Goal: Task Accomplishment & Management: Complete application form

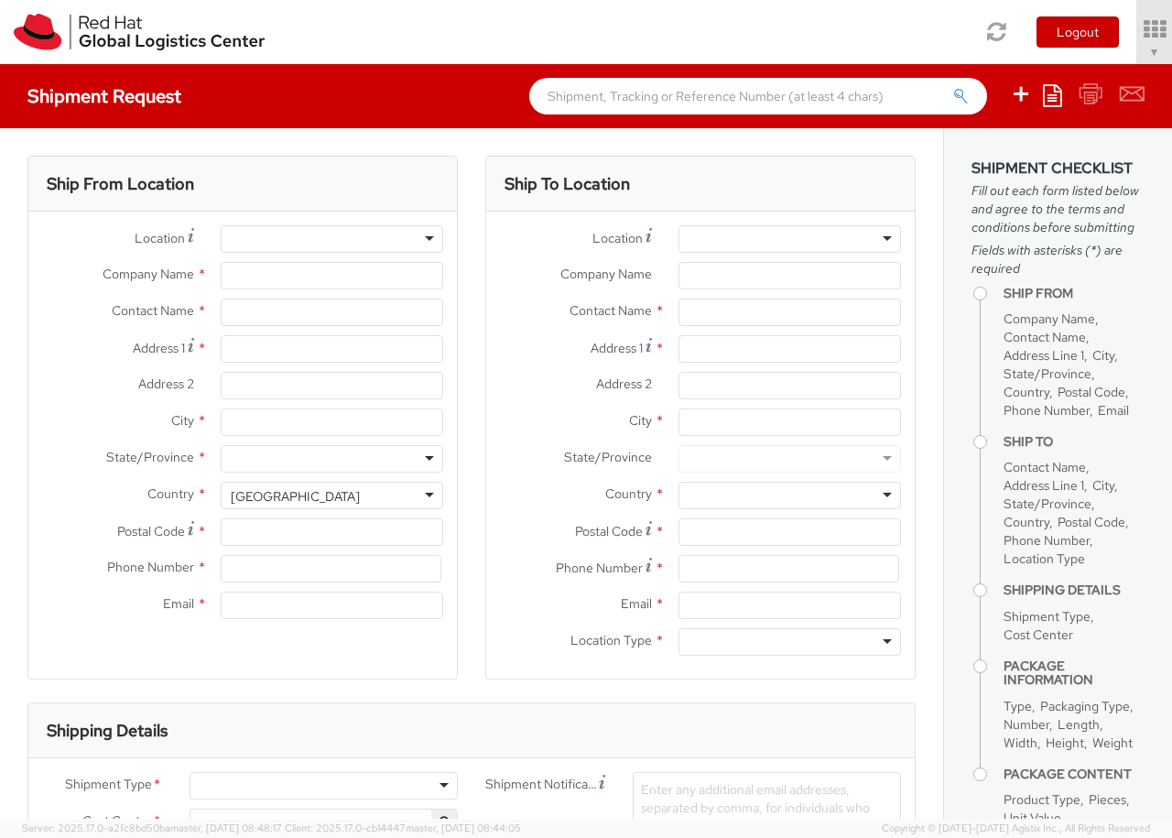
select select "850"
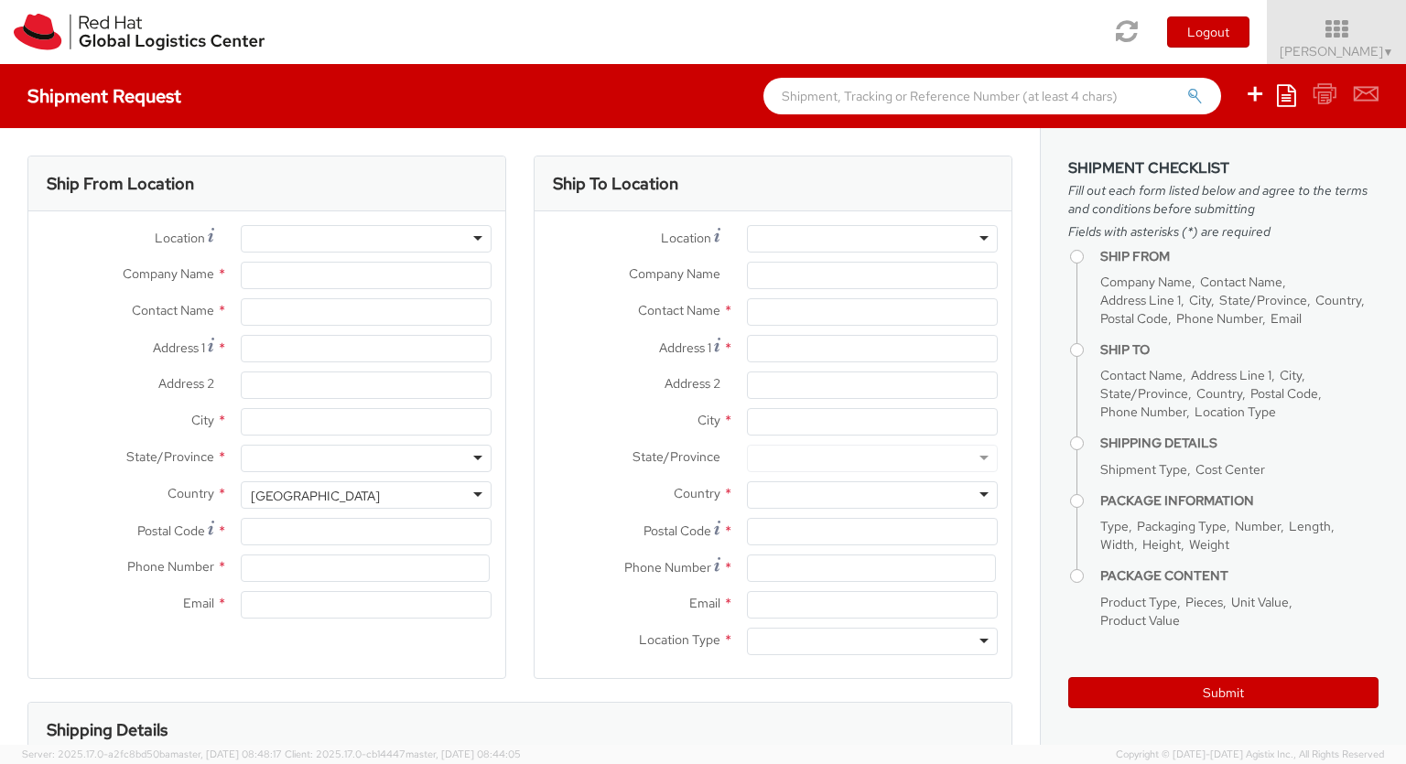
select select
type input "Red Hat Czech s.r.o."
type input "[PERSON_NAME]"
type input "Purkynova 647/111"
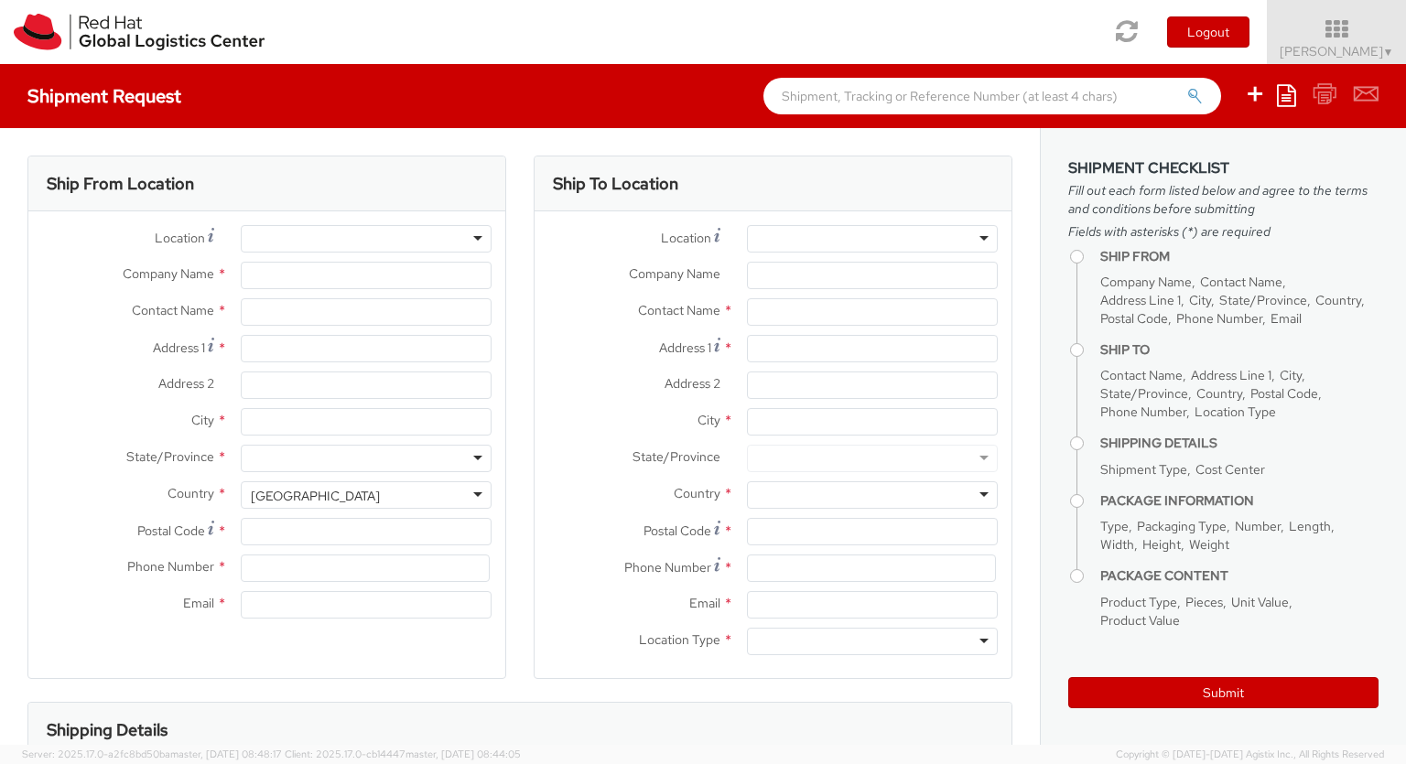
type input "[GEOGRAPHIC_DATA]"
type input "621 00"
type input "420 532 294 555"
type input "[EMAIL_ADDRESS][DOMAIN_NAME]"
select select "CM"
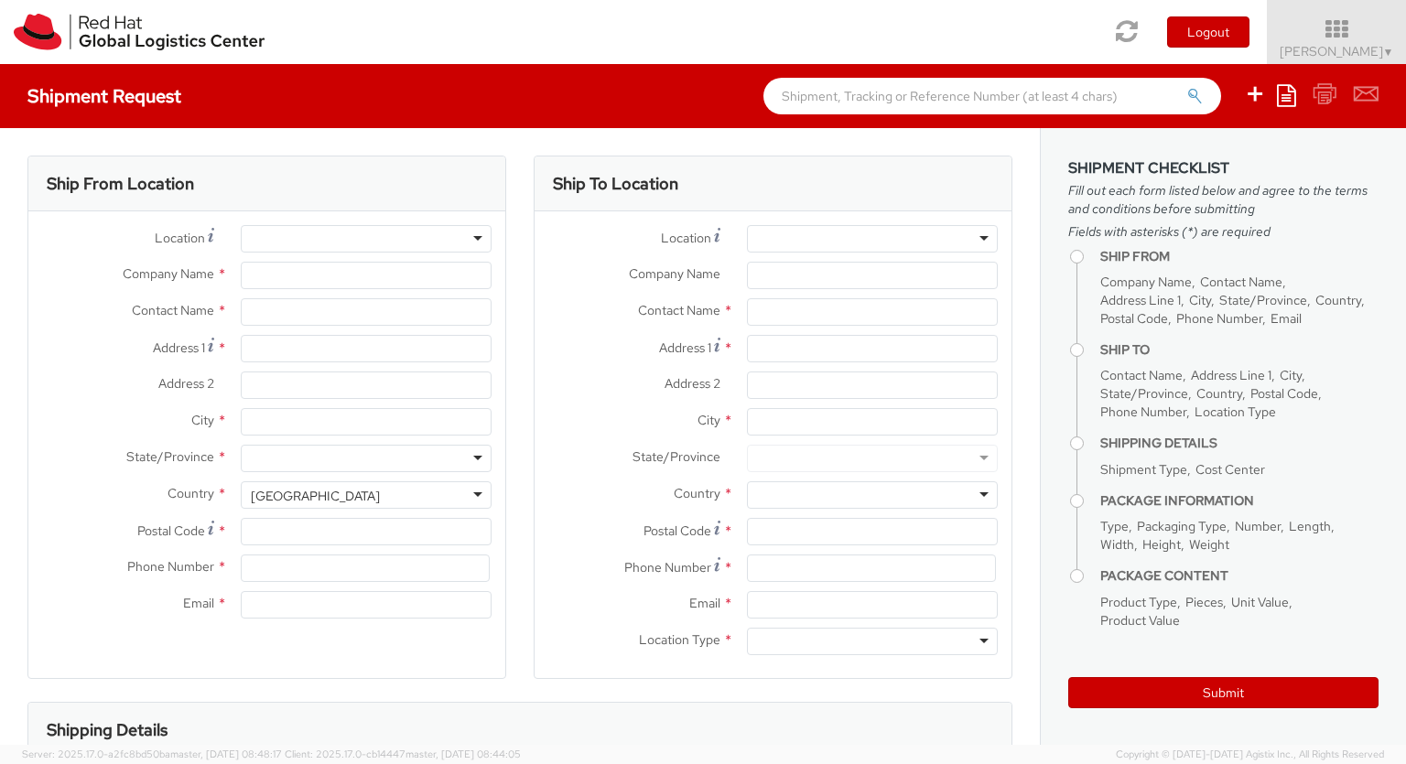
select select "KGS"
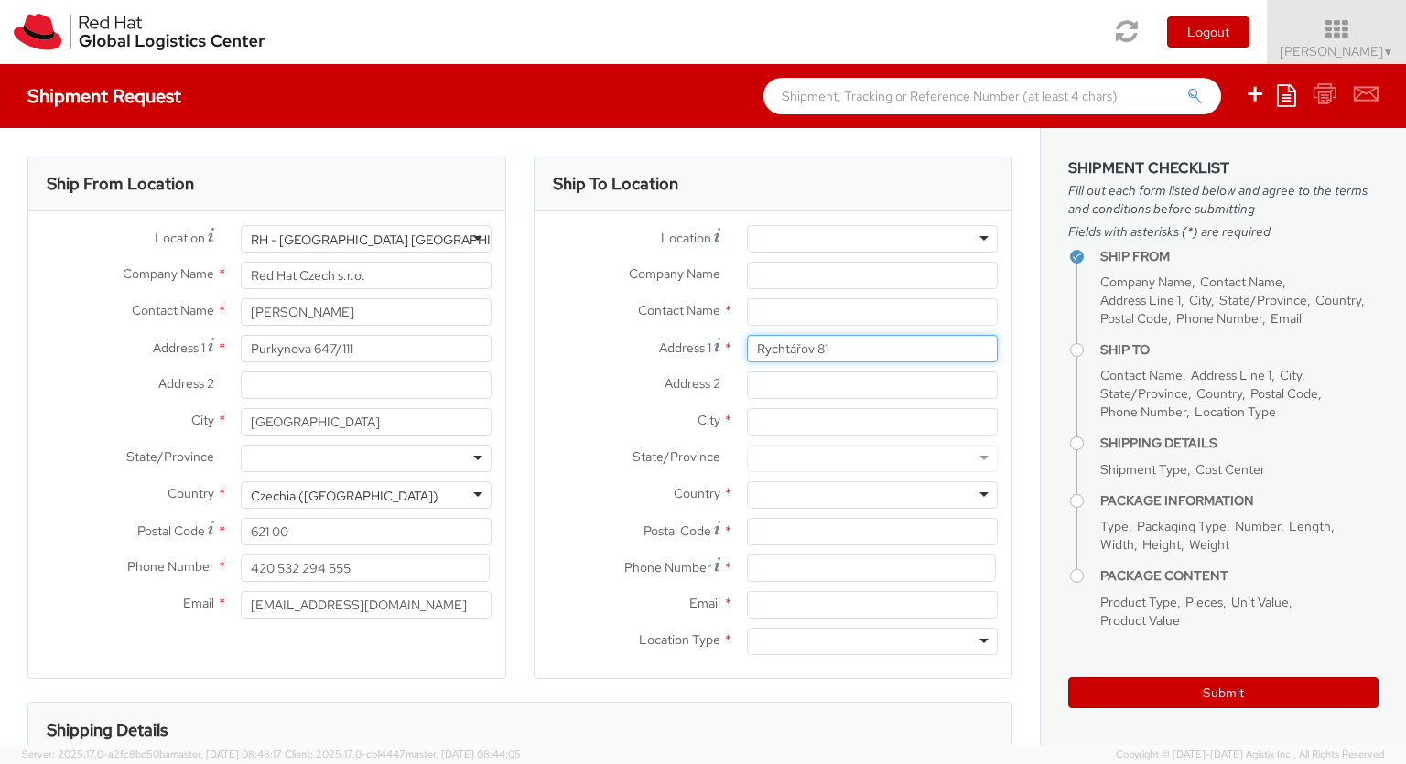
type input "Rychtářov 81"
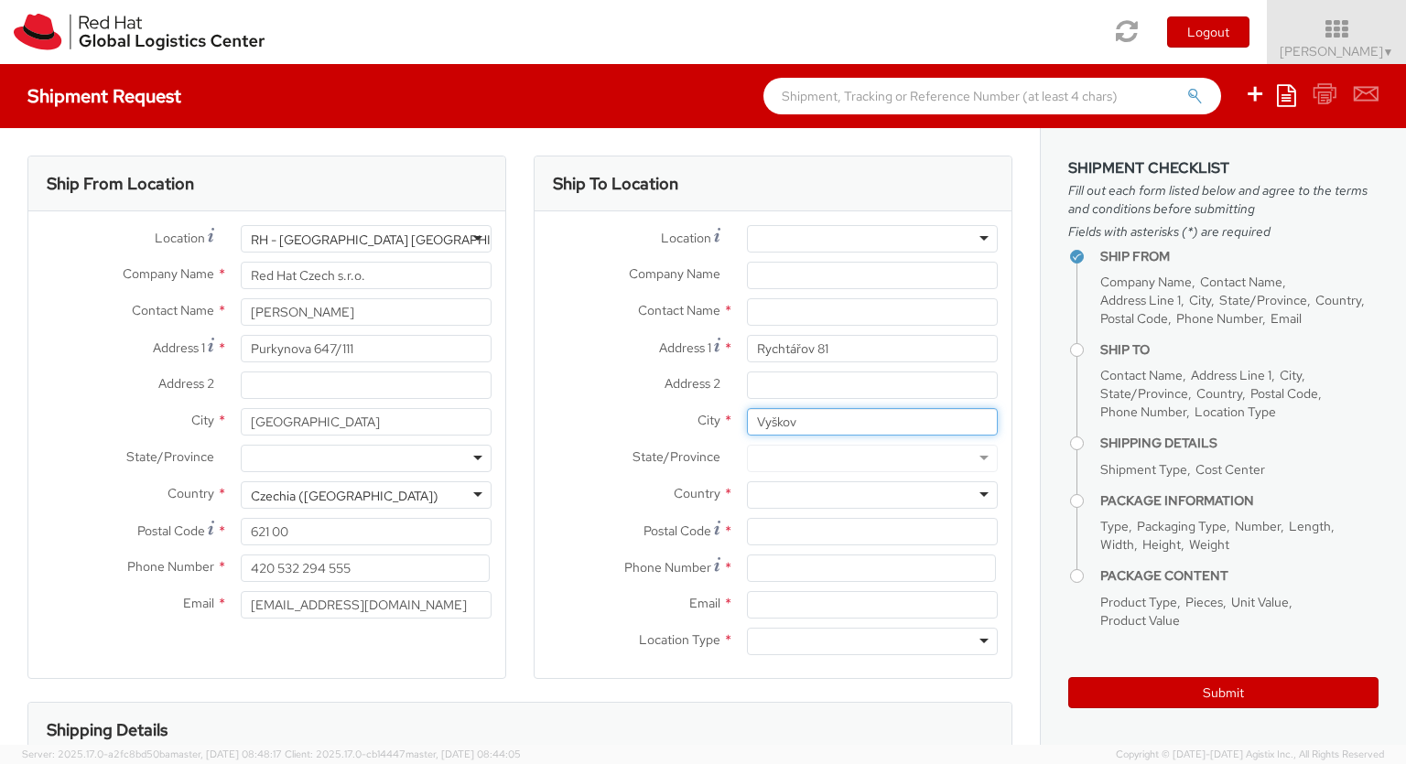
type input "Vyškov"
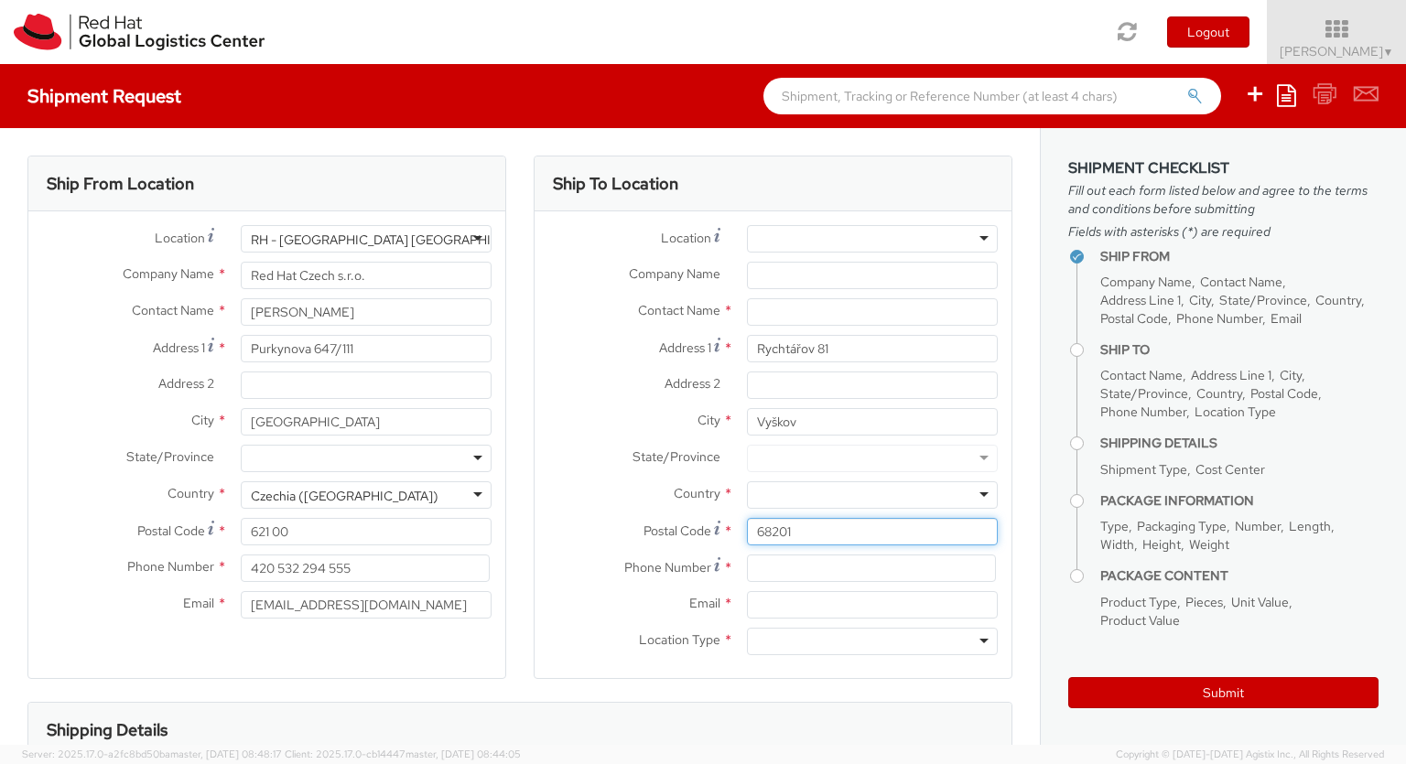
type input "68201"
click at [872, 495] on div at bounding box center [872, 495] width 251 height 27
type input "[GEOGRAPHIC_DATA]"
click at [872, 642] on div at bounding box center [872, 641] width 251 height 27
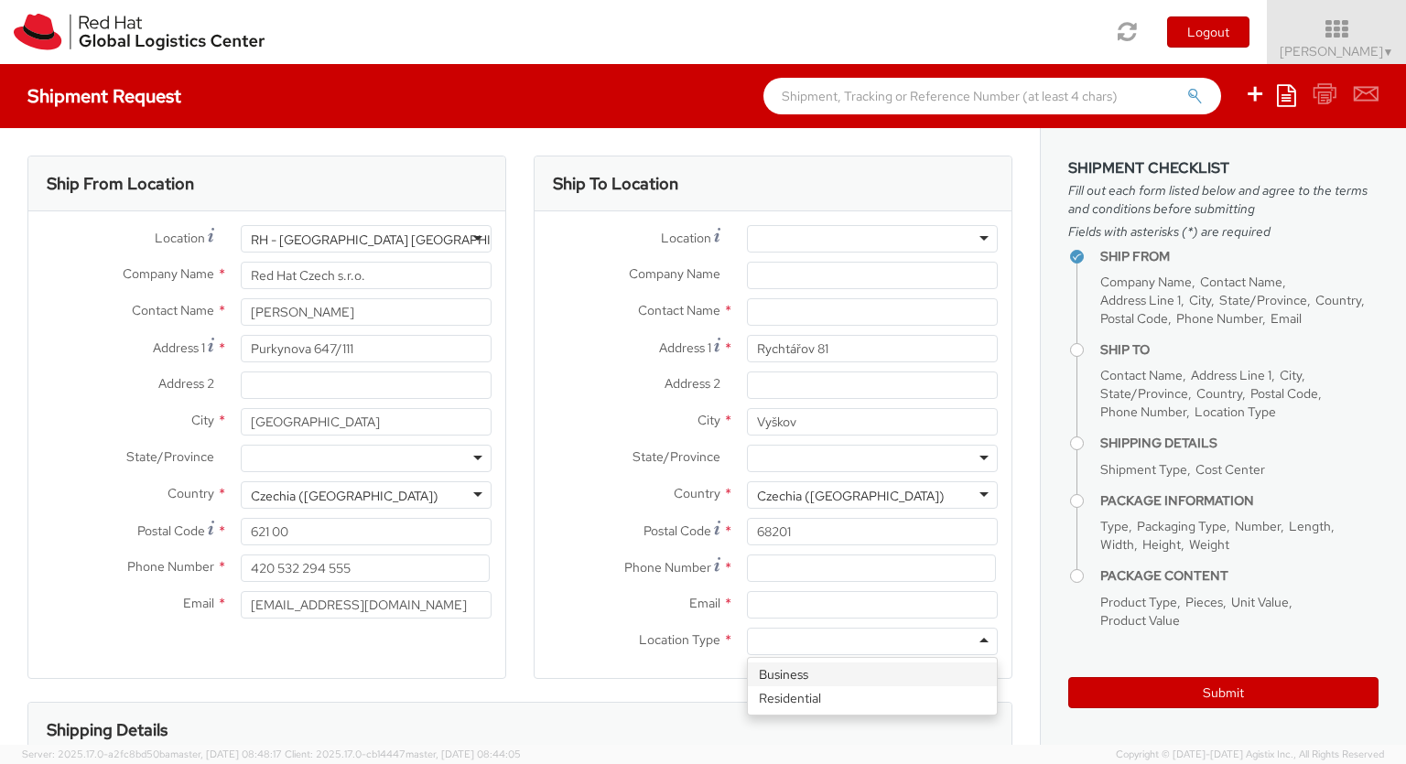
type input "r"
type input "[PERSON_NAME]"
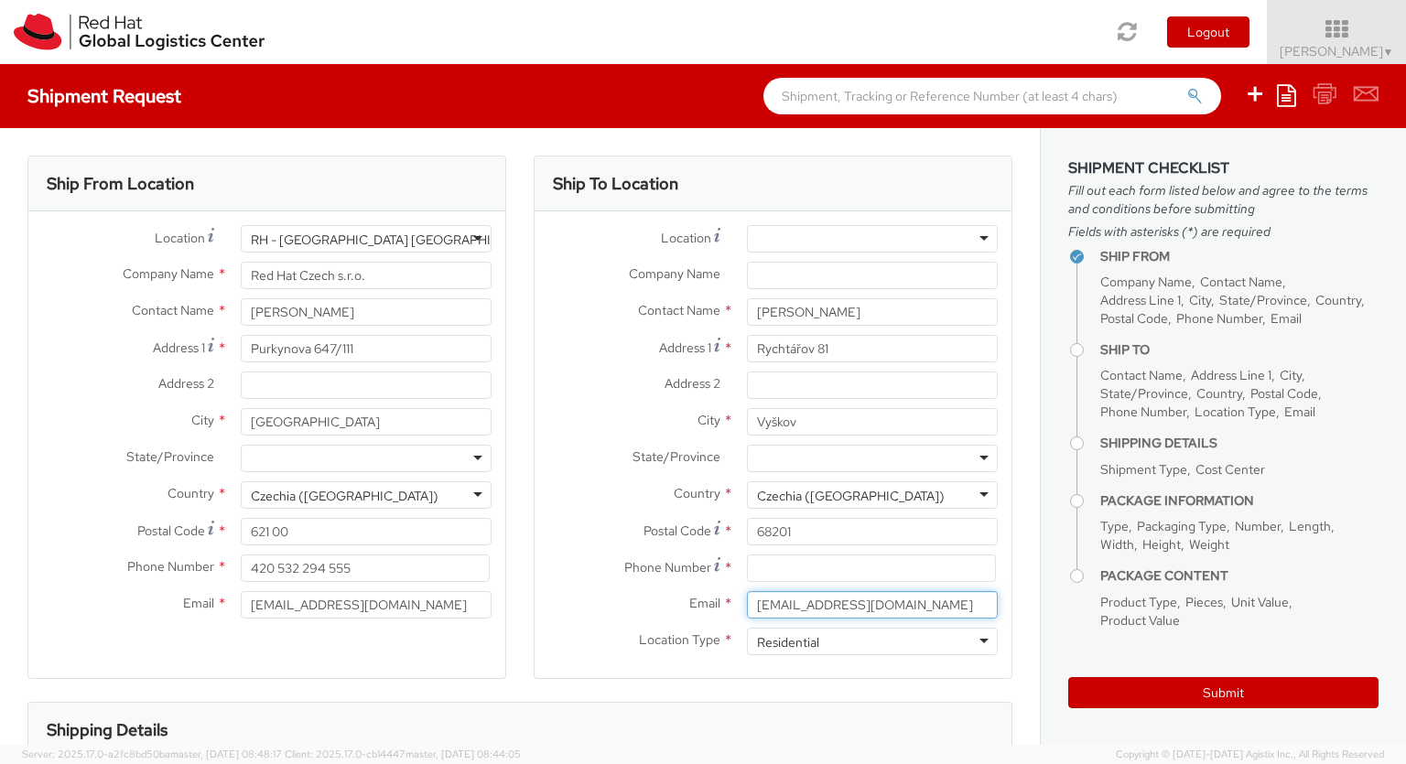
type input "[EMAIL_ADDRESS][DOMAIN_NAME]"
type input "608979132"
type input "bu"
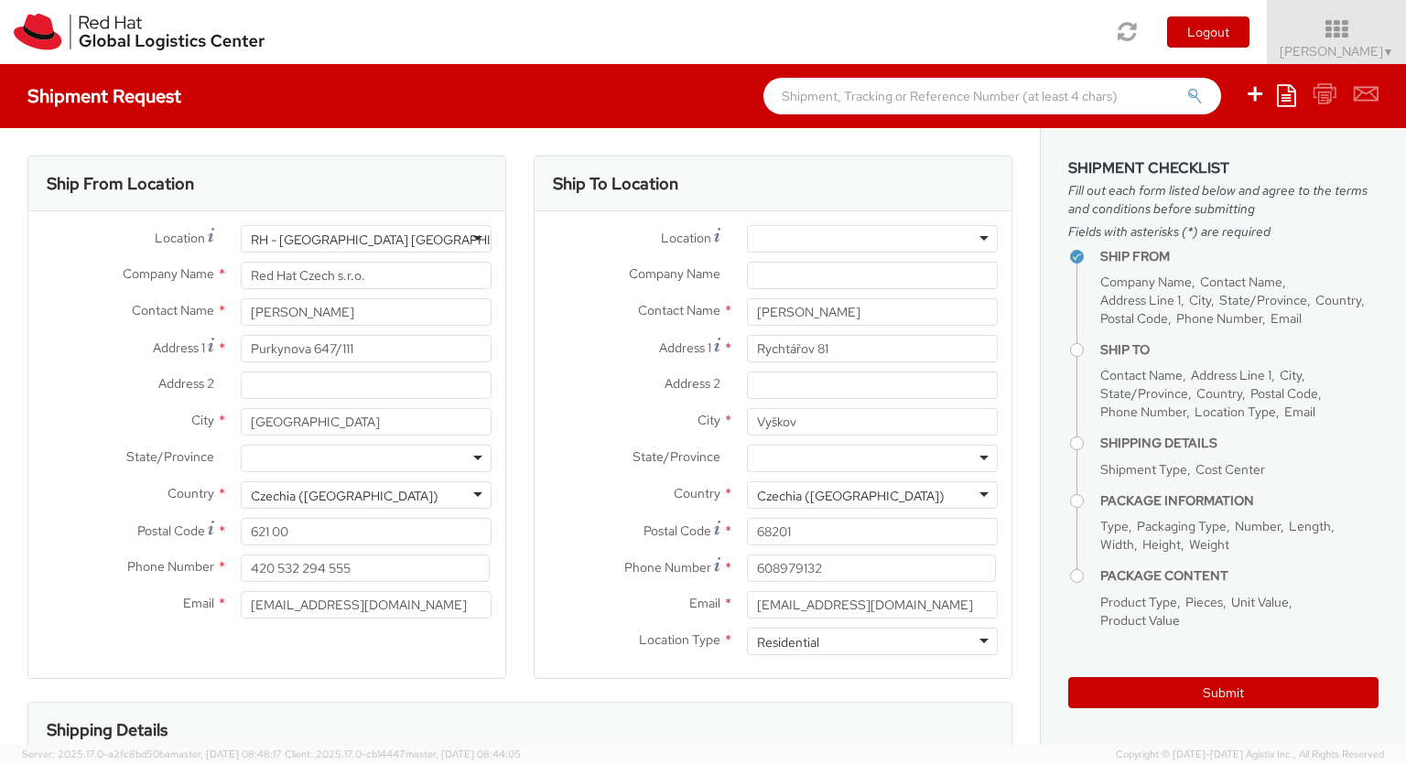
scroll to position [249, 0]
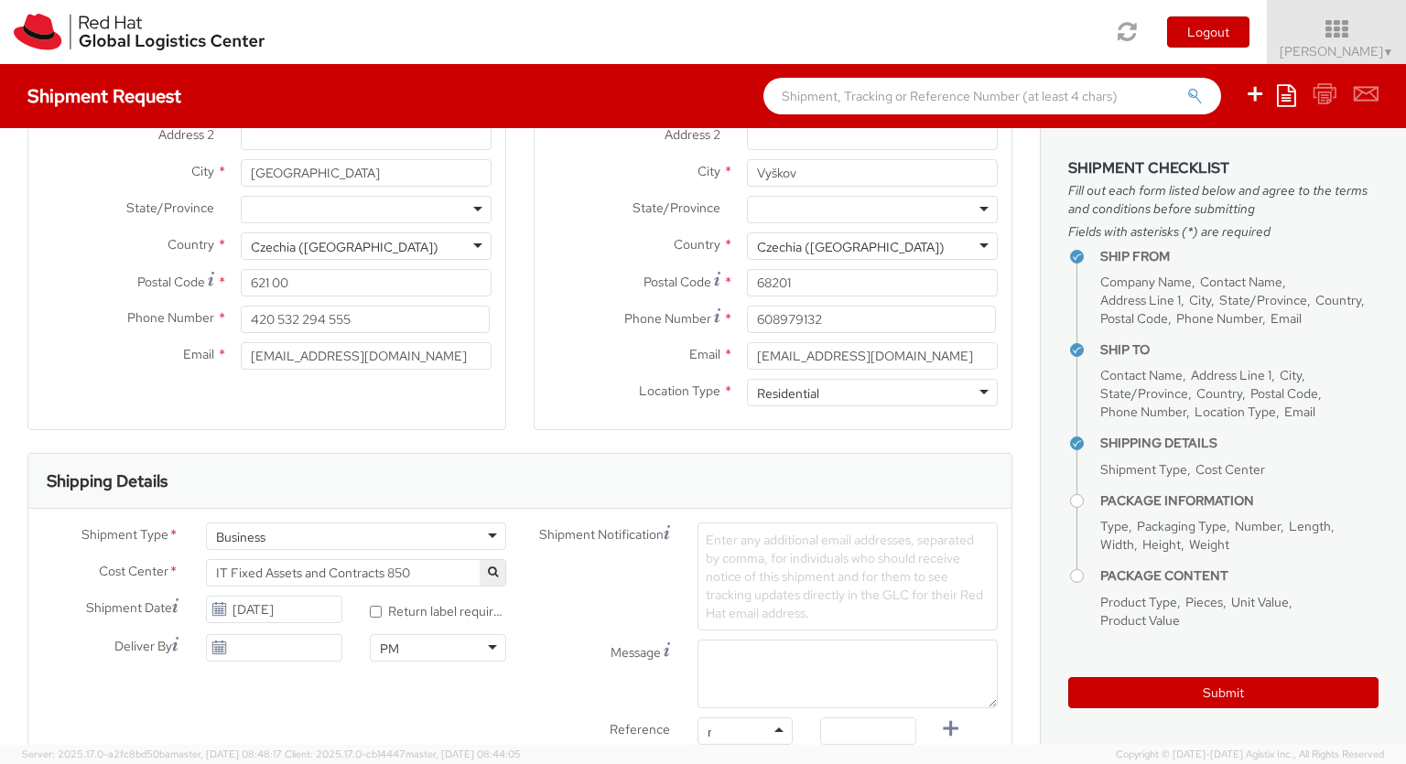
type input "ref"
type input "RPCI0078678"
type input "[EMAIL_ADDRESS][DOMAIN_NAME]"
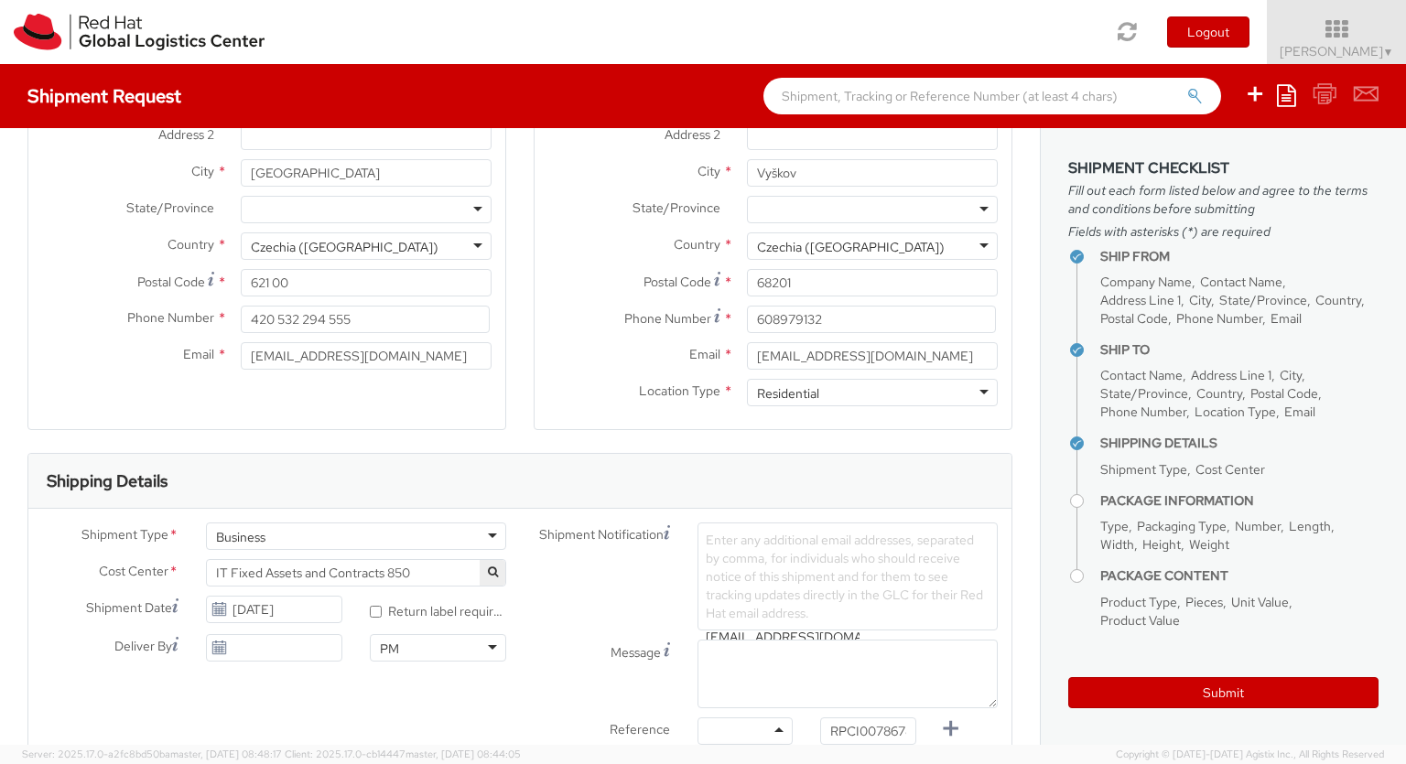
type input "[EMAIL_ADDRESS][DOMAIN_NAME]"
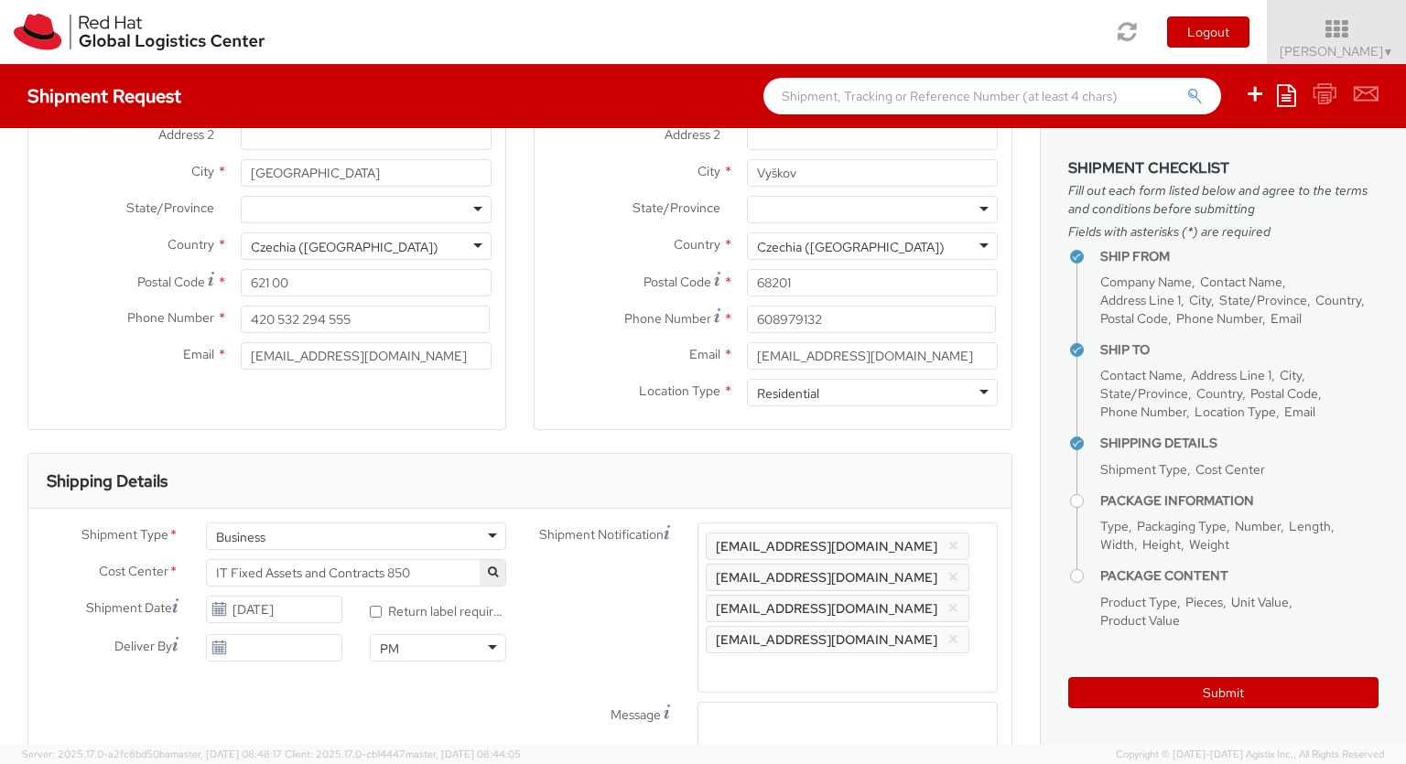
scroll to position [0, 8]
type input "lap"
select select "LAPTOP"
type input "your"
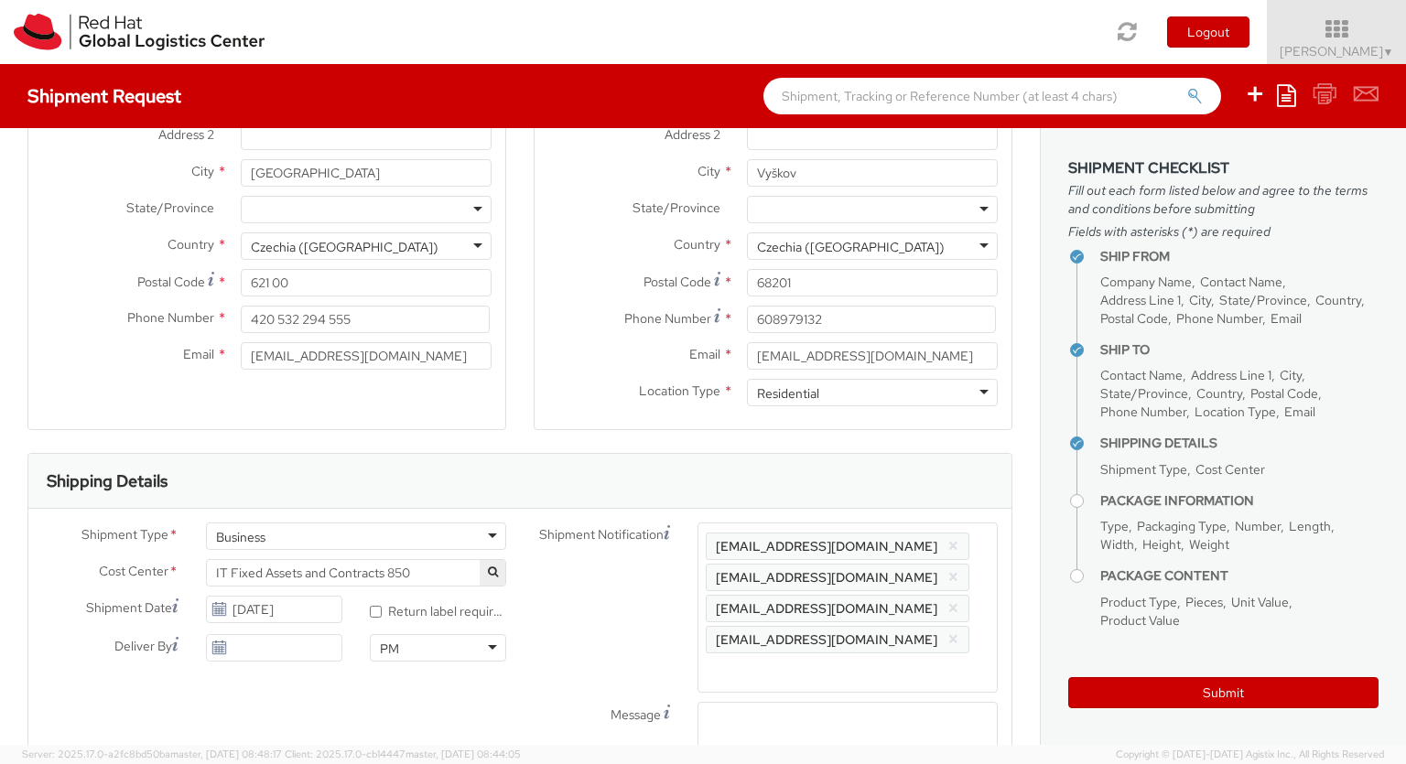
scroll to position [60, 0]
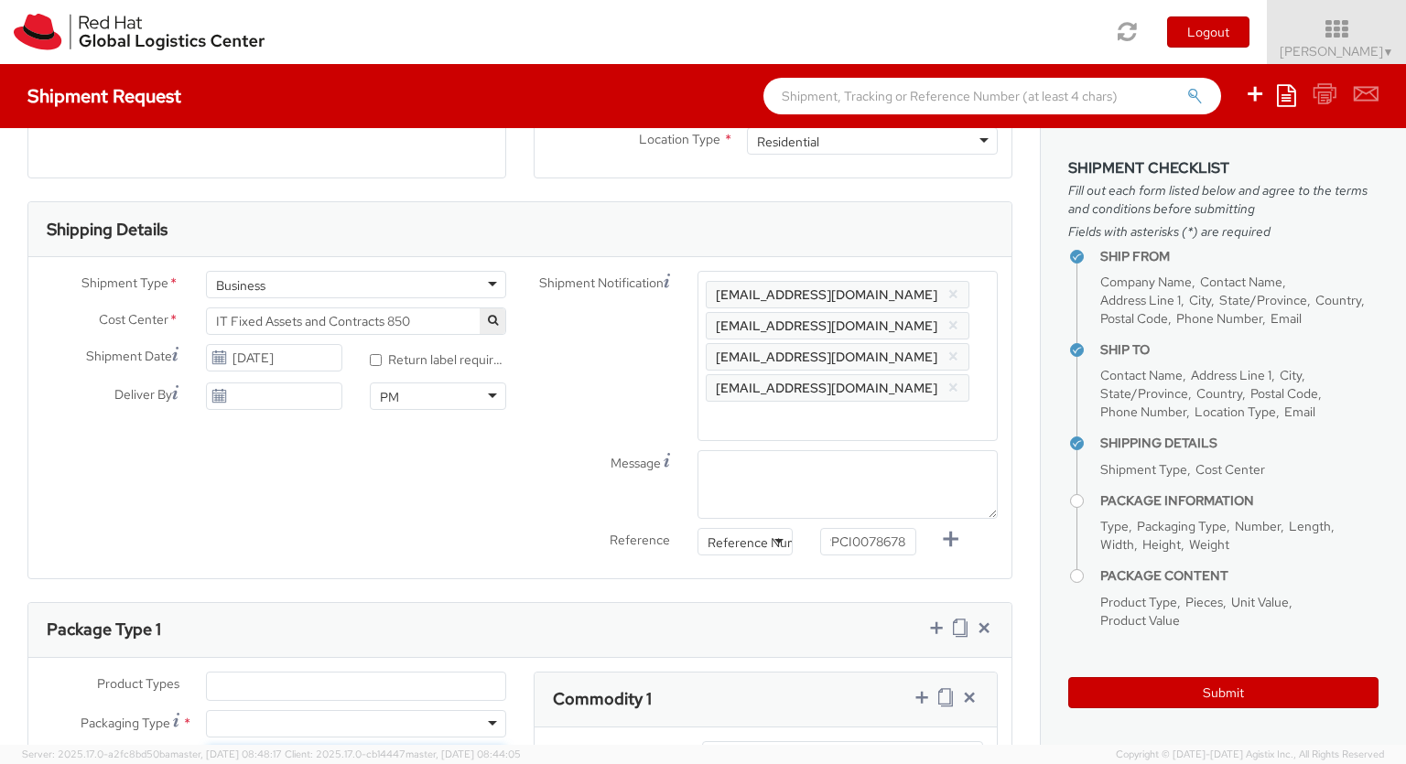
type input "1"
type input "50"
type input "30"
type input "20"
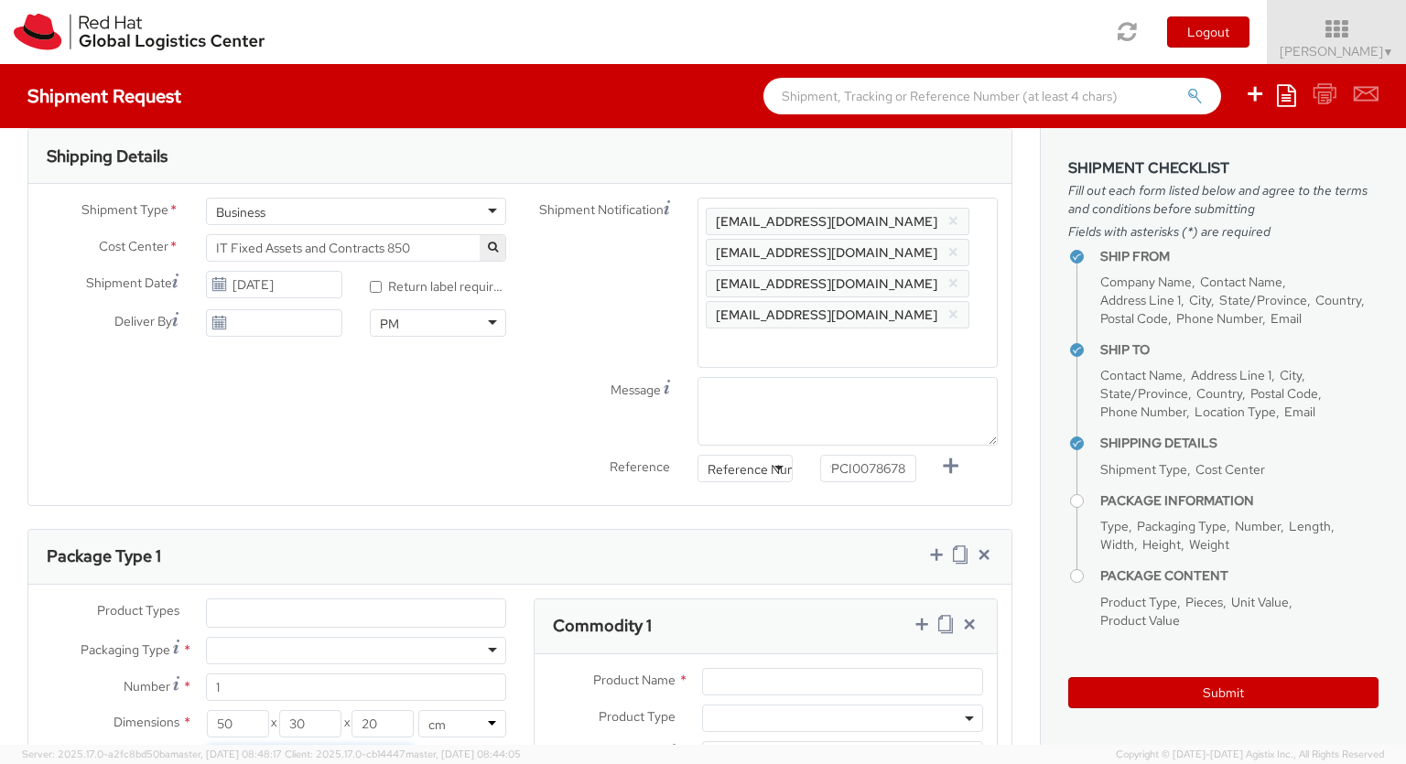
type input "3.8"
type input "Macbook Pro 14"
type input "2,480.40"
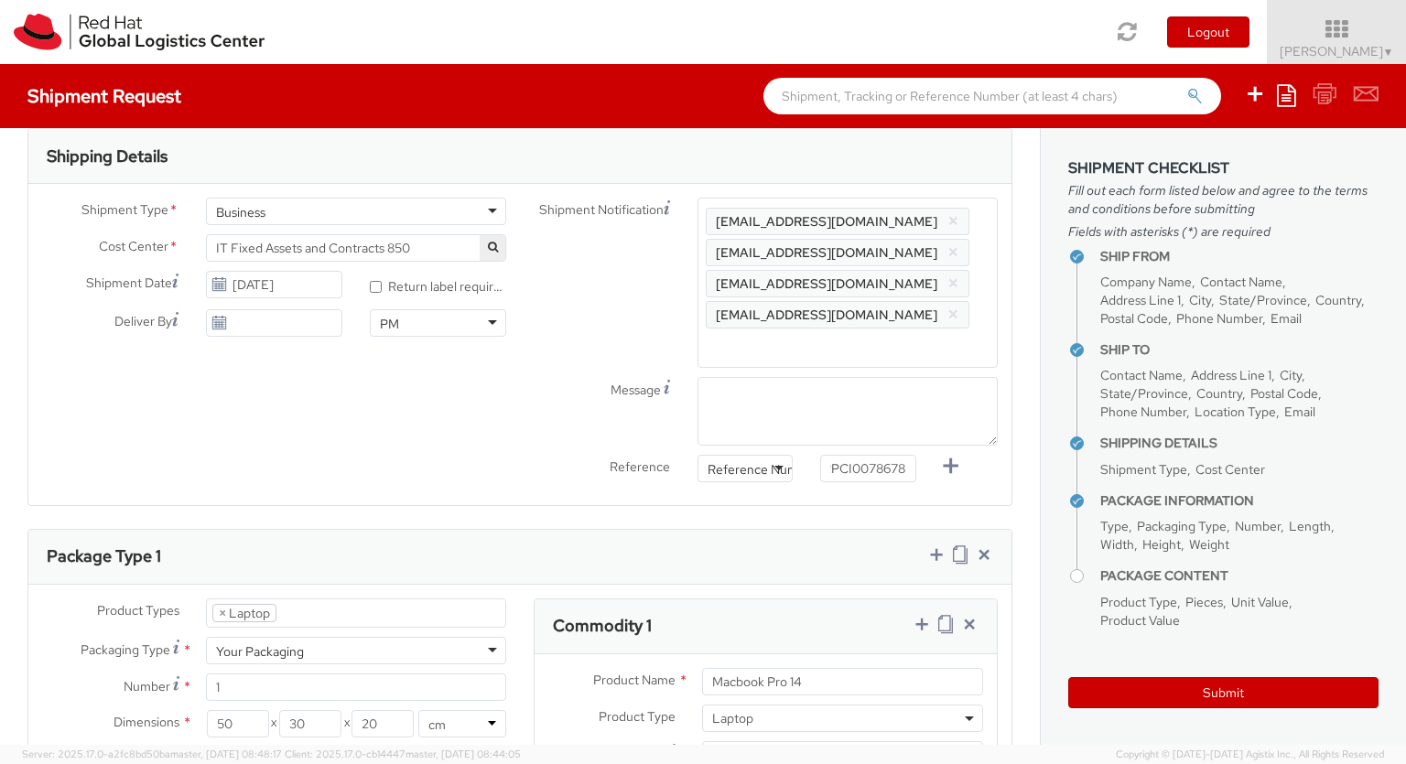
type input "EUR"
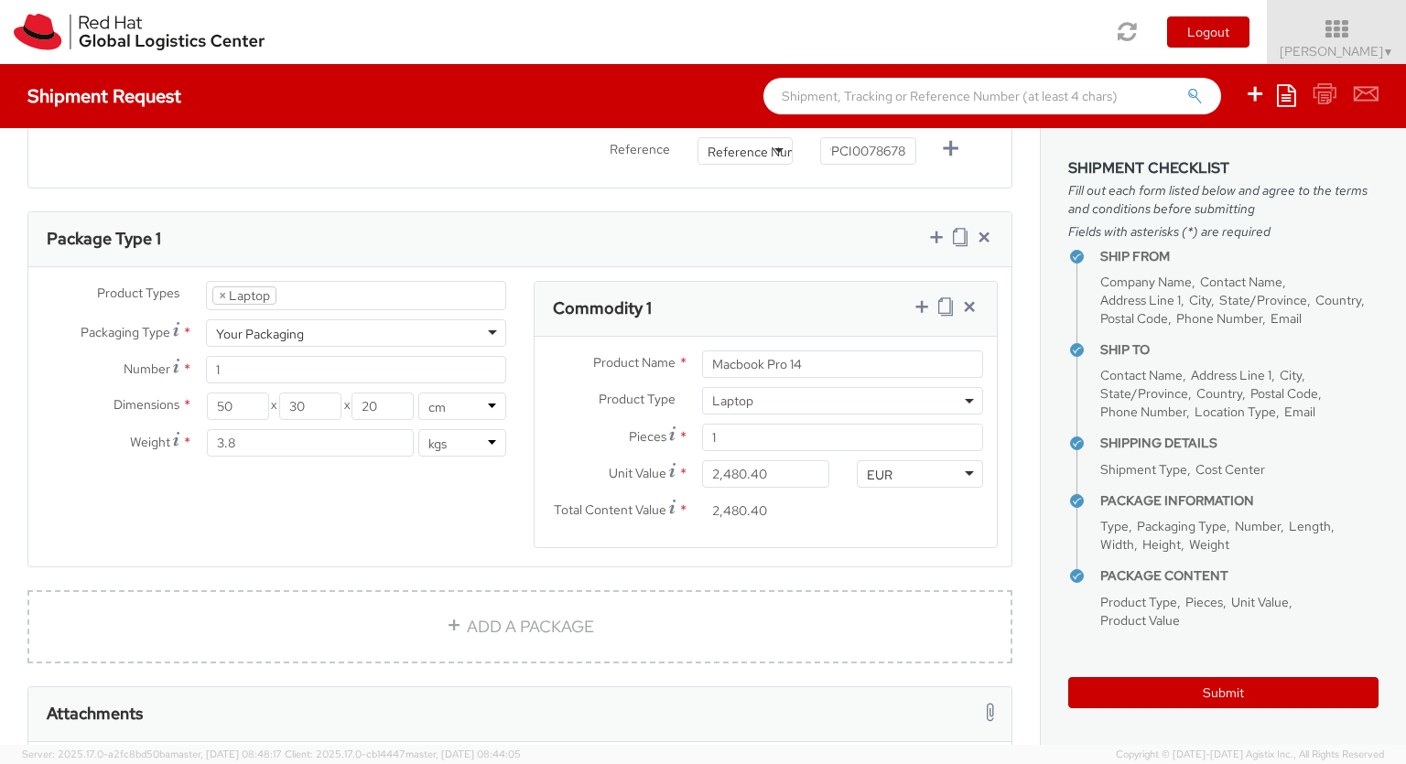
click at [921, 298] on icon at bounding box center [922, 307] width 18 height 18
select select "DOC_STATION"
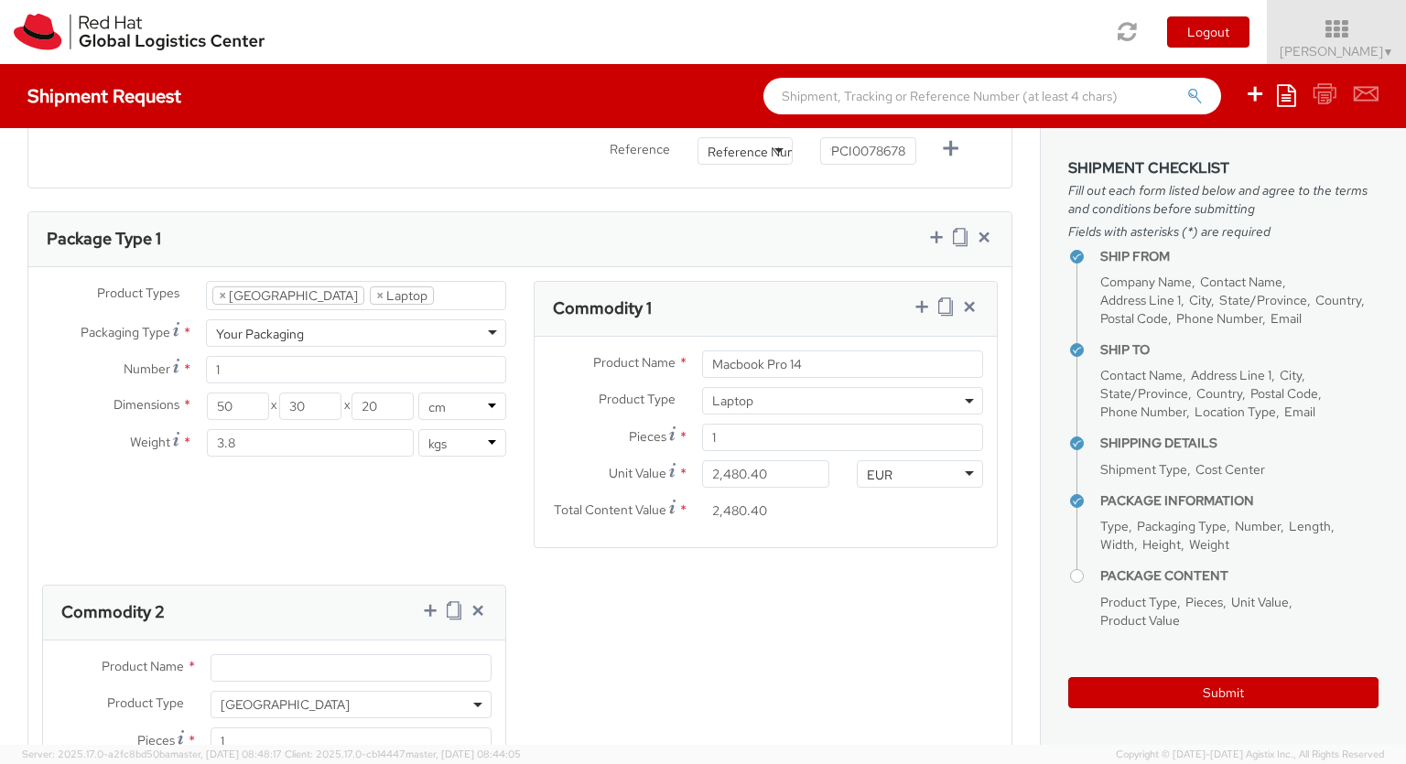
type input "59.94"
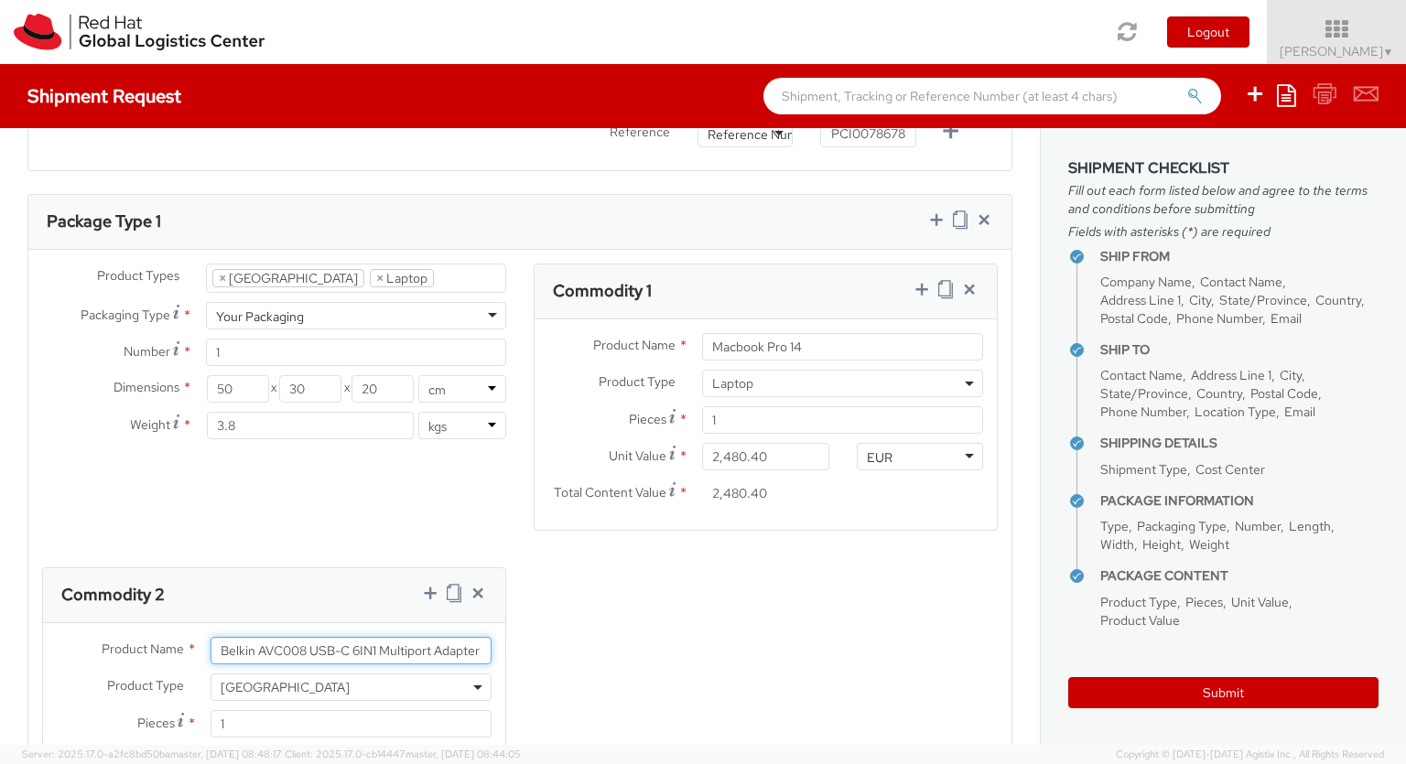
scroll to position [1118, 0]
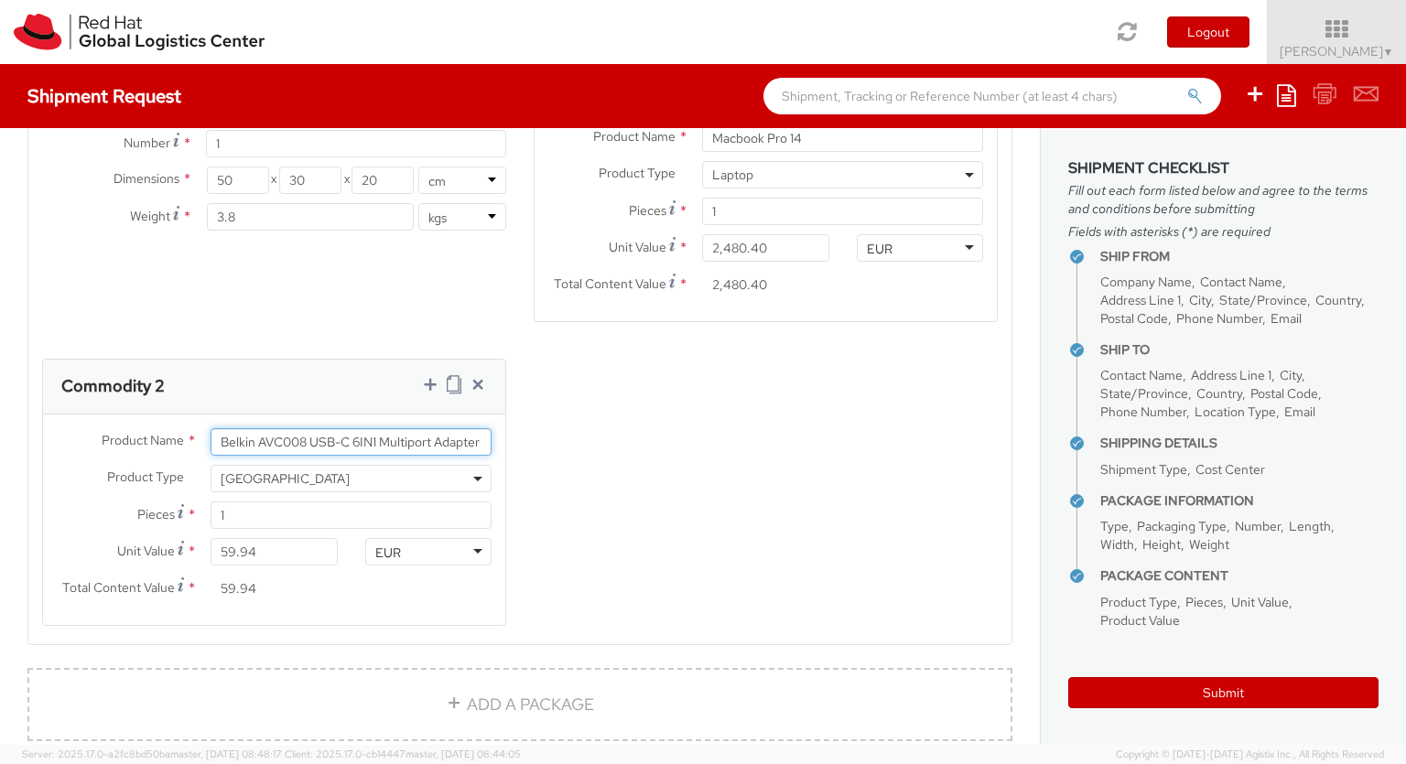
type input "Belkin AVC008 USB-C 6IN1 Multiport Adapter"
type input "[PERSON_NAME]"
